Goal: Task Accomplishment & Management: Use online tool/utility

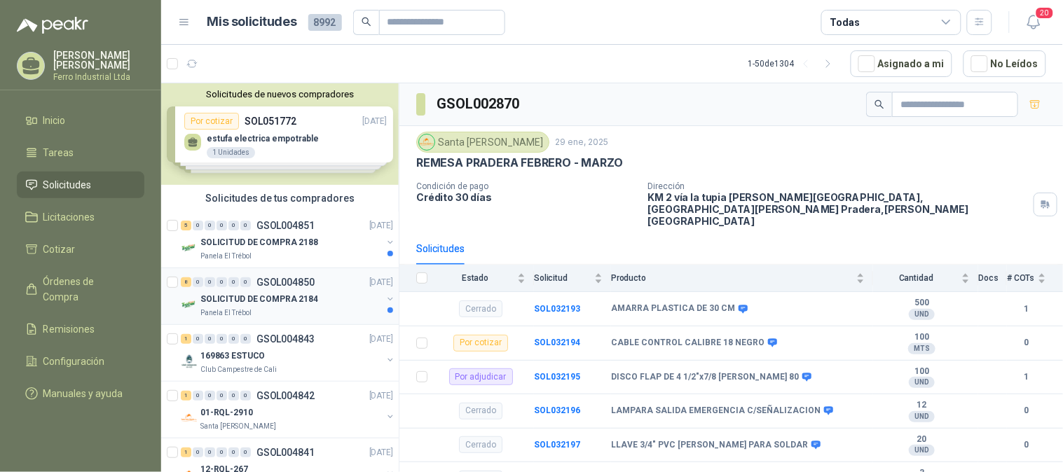
click at [296, 318] on div "Panela El Trébol" at bounding box center [291, 313] width 182 height 11
click at [314, 301] on div "SOLICITUD DE COMPRA 2184" at bounding box center [291, 299] width 182 height 17
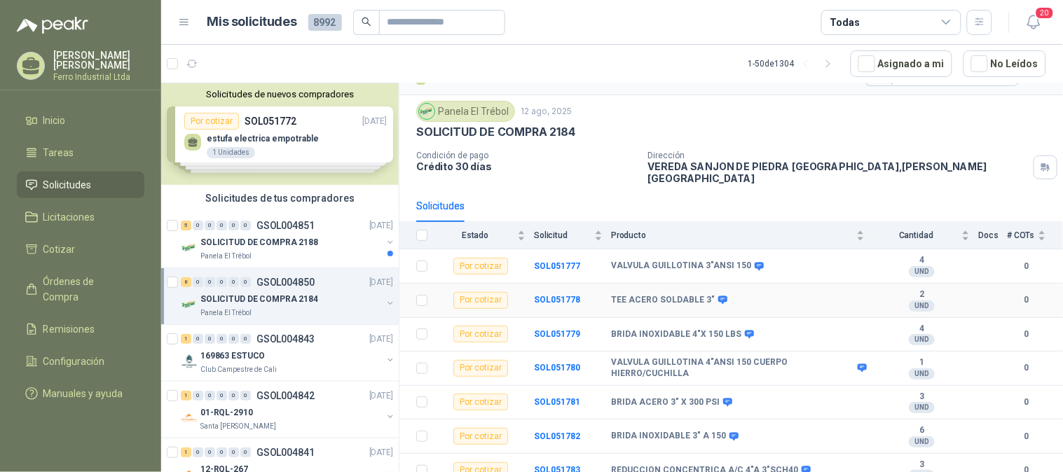
scroll to position [68, 0]
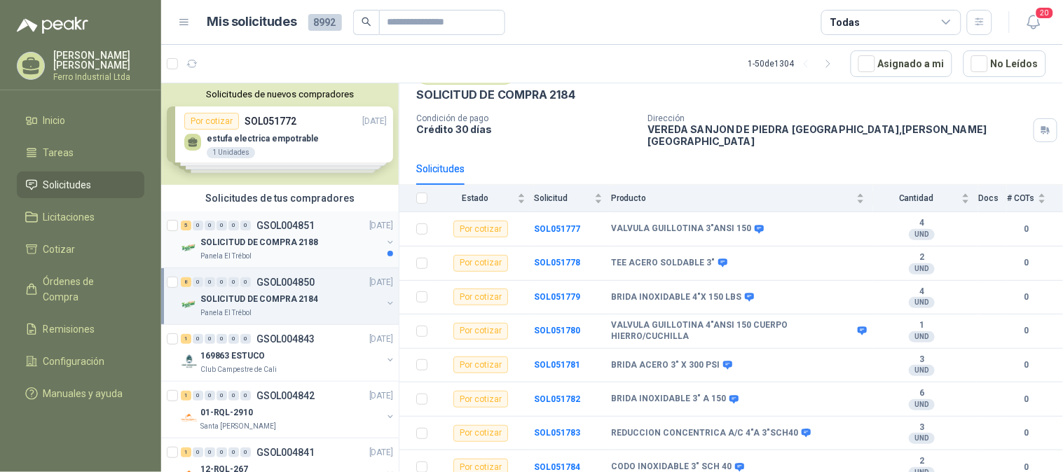
click at [259, 236] on p "SOLICITUD DE COMPRA 2188" at bounding box center [259, 242] width 118 height 13
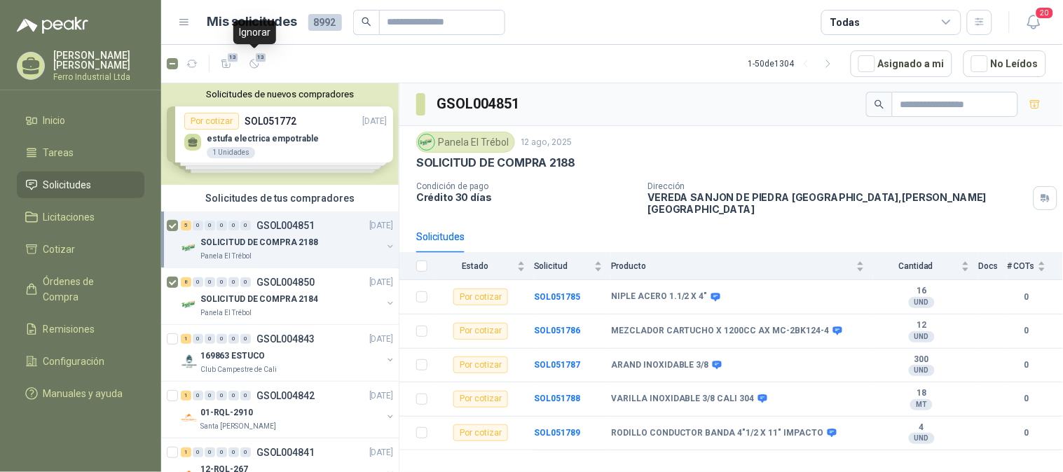
drag, startPoint x: 227, startPoint y: 56, endPoint x: 452, endPoint y: 437, distance: 442.2
click at [226, 58] on span "13" at bounding box center [232, 57] width 13 height 11
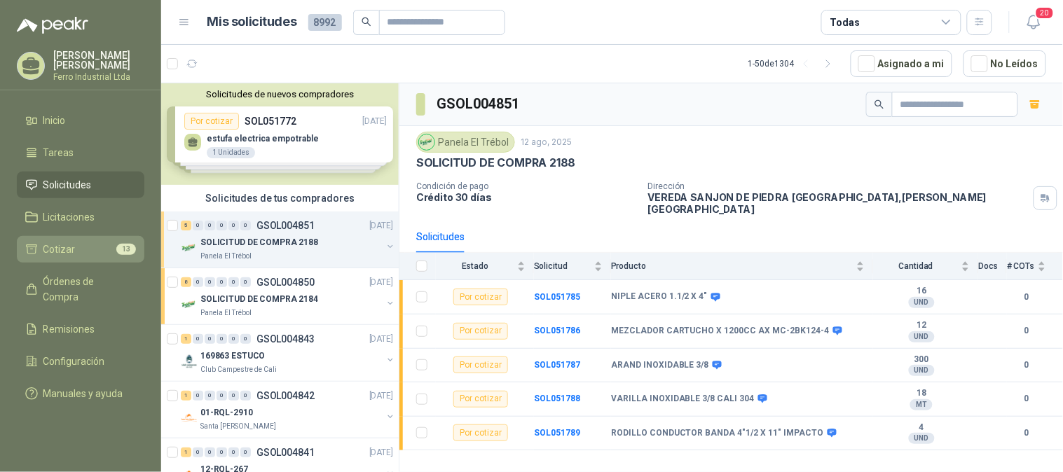
click at [65, 243] on span "Cotizar" at bounding box center [59, 249] width 32 height 15
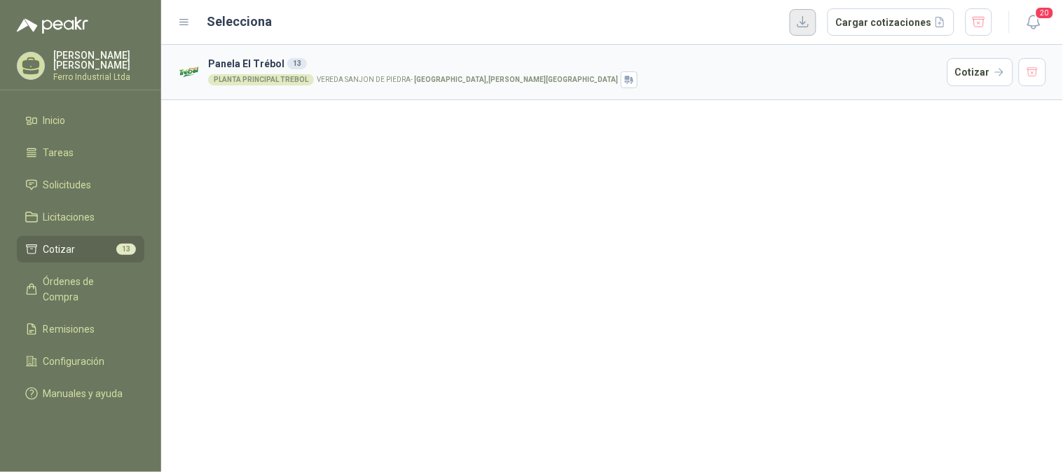
click at [809, 25] on button "button" at bounding box center [803, 22] width 27 height 27
click at [882, 22] on button "Cargar cotizaciones" at bounding box center [891, 22] width 127 height 28
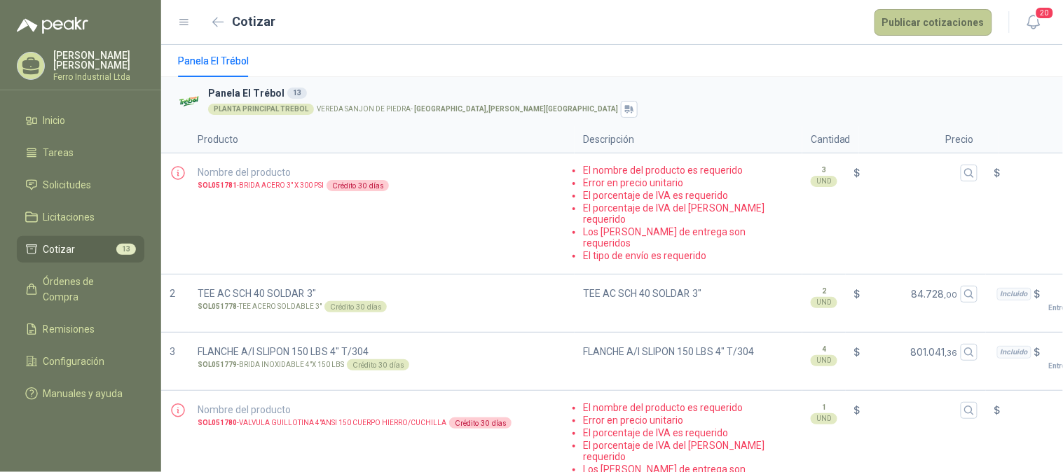
click at [929, 25] on button "Publicar cotizaciones" at bounding box center [934, 22] width 118 height 27
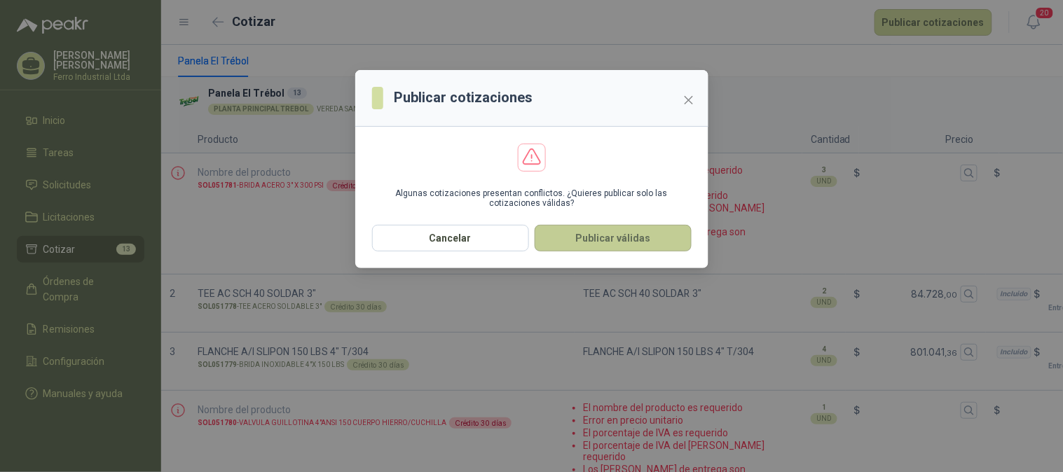
click at [608, 242] on button "Publicar válidas" at bounding box center [613, 238] width 157 height 27
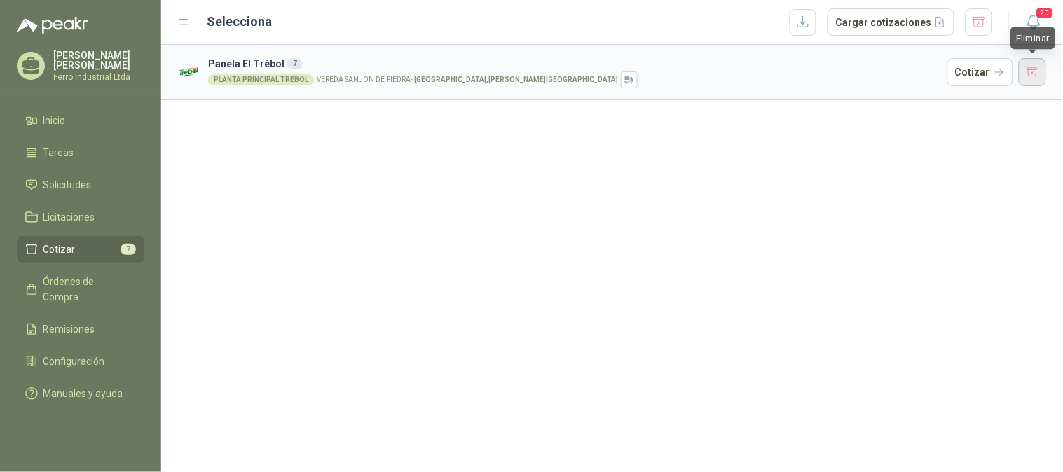
click at [1035, 73] on button "button" at bounding box center [1033, 72] width 28 height 28
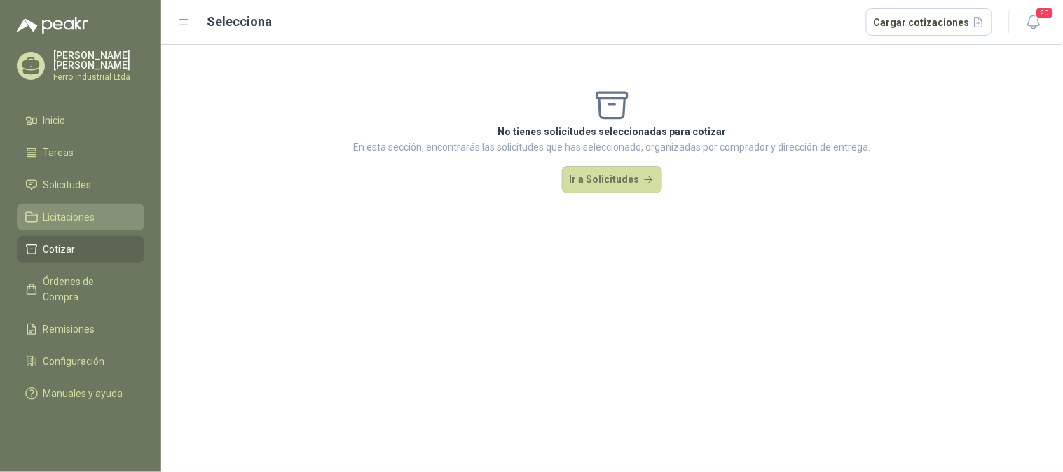
click at [78, 212] on span "Licitaciones" at bounding box center [69, 217] width 52 height 15
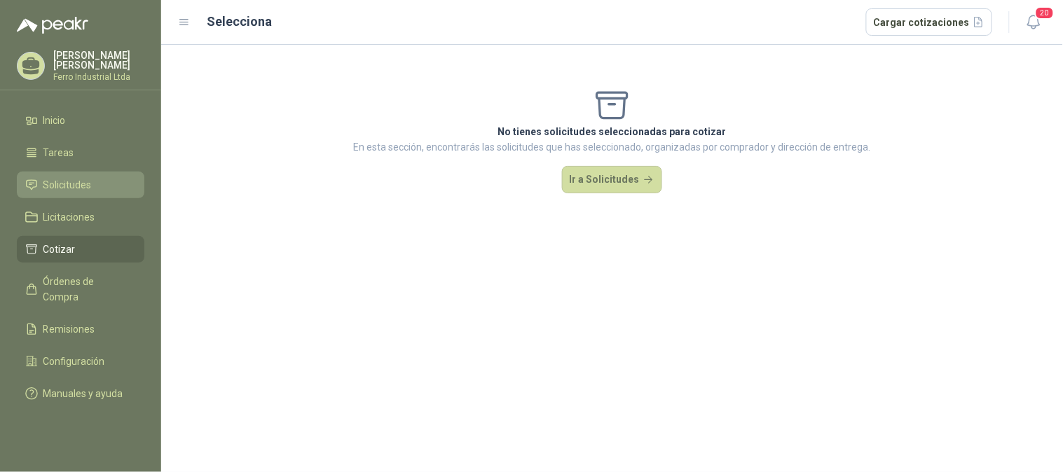
click at [71, 181] on span "Solicitudes" at bounding box center [67, 184] width 48 height 15
